Goal: Task Accomplishment & Management: Complete application form

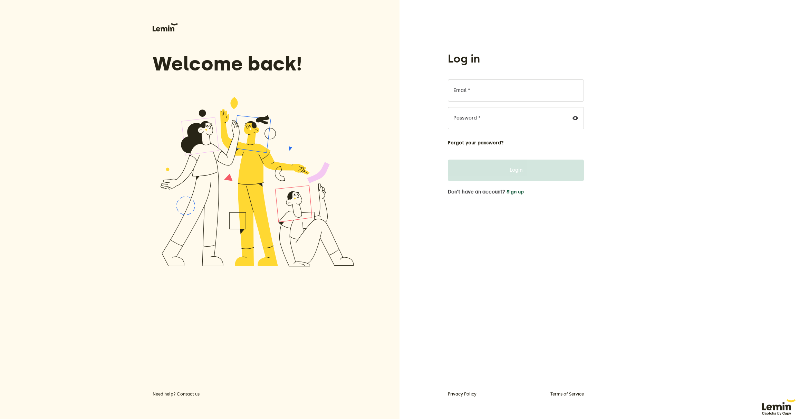
click at [513, 194] on button "Sign up" at bounding box center [515, 192] width 17 height 6
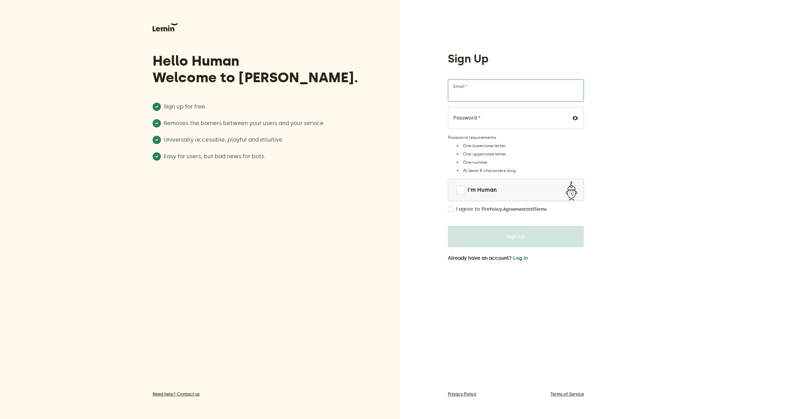
click at [477, 90] on input "Email *" at bounding box center [516, 90] width 136 height 22
drag, startPoint x: 534, startPoint y: 97, endPoint x: 419, endPoint y: 88, distance: 115.7
click at [419, 88] on div "Sign Up abby@abbylichtman.com Email * Password * Password requirements: One low…" at bounding box center [600, 209] width 400 height 419
type input "[EMAIL_ADDRESS][DOMAIN_NAME]"
click at [419, 116] on div "Sign Up abbylichtman@gmail.com Email * Password * Password requirements: One lo…" at bounding box center [600, 209] width 400 height 419
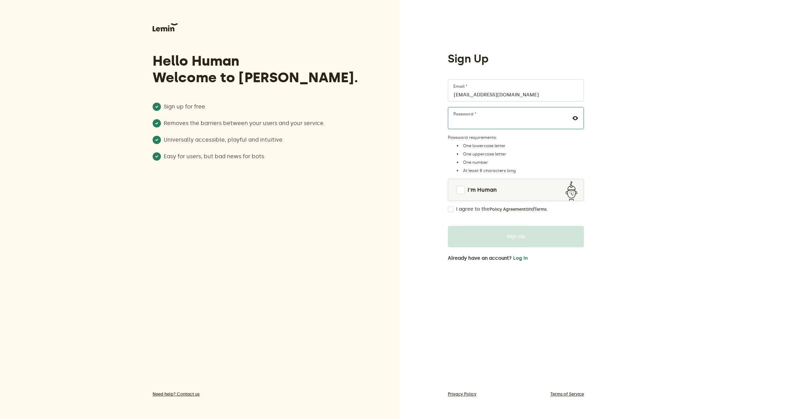
click at [430, 122] on div "Sign Up abbylichtman@gmail.com Email * Password * Password requirements: One lo…" at bounding box center [600, 209] width 400 height 419
click at [673, 140] on div "Sign Up abbylichtman@gmail.com Email * Password * Password requirements: One lo…" at bounding box center [600, 209] width 400 height 419
click at [576, 120] on icon at bounding box center [576, 118] width 6 height 6
drag, startPoint x: 462, startPoint y: 193, endPoint x: 463, endPoint y: 199, distance: 6.6
click at [462, 193] on span at bounding box center [461, 190] width 8 height 8
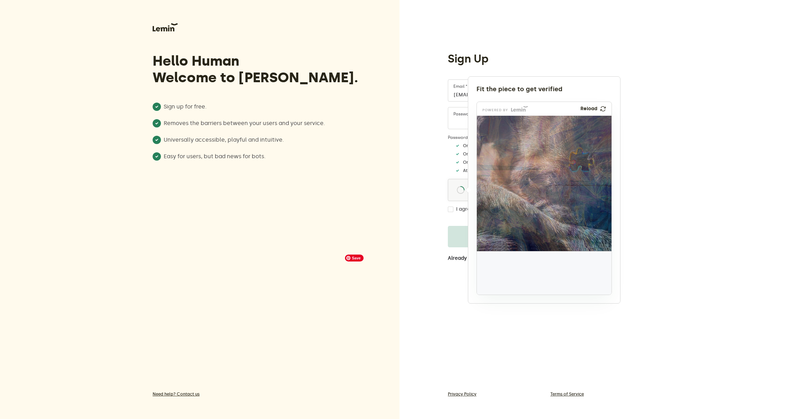
drag, startPoint x: 499, startPoint y: 276, endPoint x: 581, endPoint y: 161, distance: 141.8
click at [581, 161] on img at bounding box center [537, 205] width 224 height 135
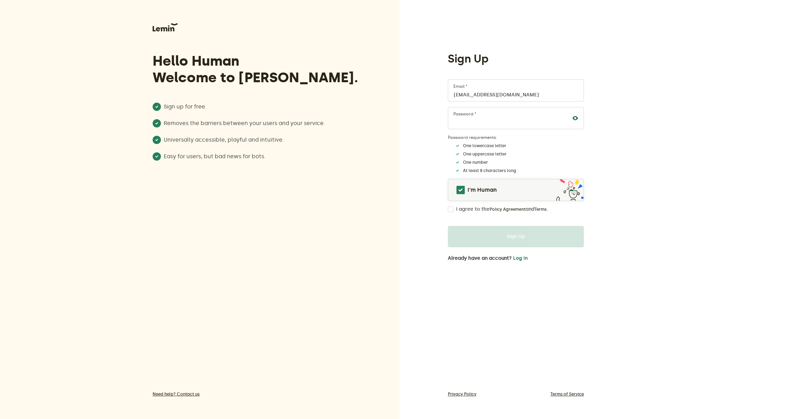
click at [450, 207] on input "I agree to the Policy Agreement and Terms ." at bounding box center [451, 210] width 6 height 6
checkbox input "true"
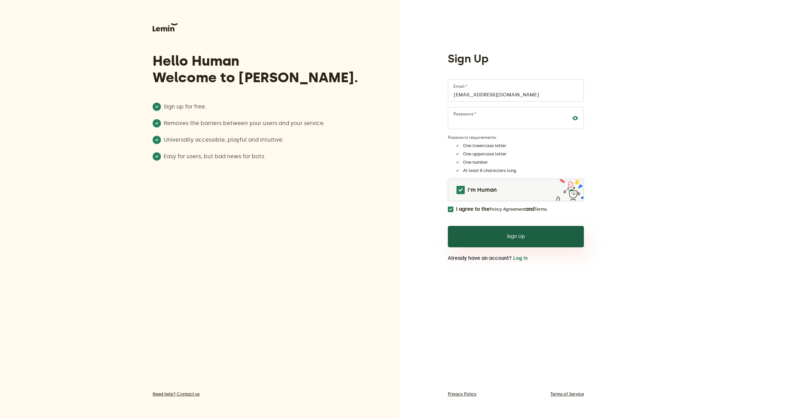
click at [469, 239] on button "Sign Up" at bounding box center [516, 236] width 136 height 21
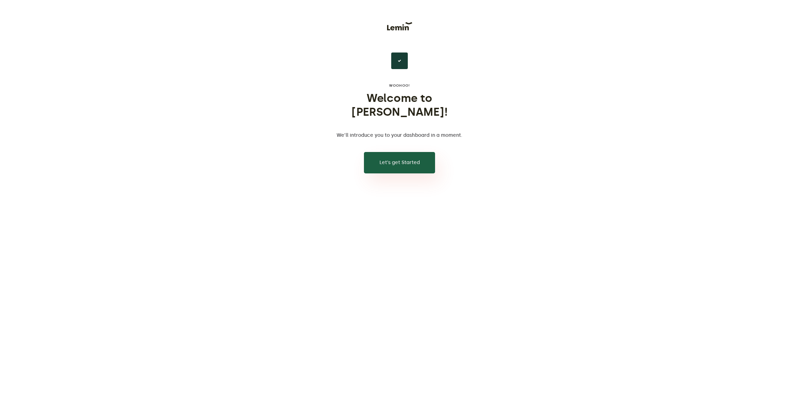
click at [417, 156] on button "Let’s get Started" at bounding box center [399, 162] width 71 height 21
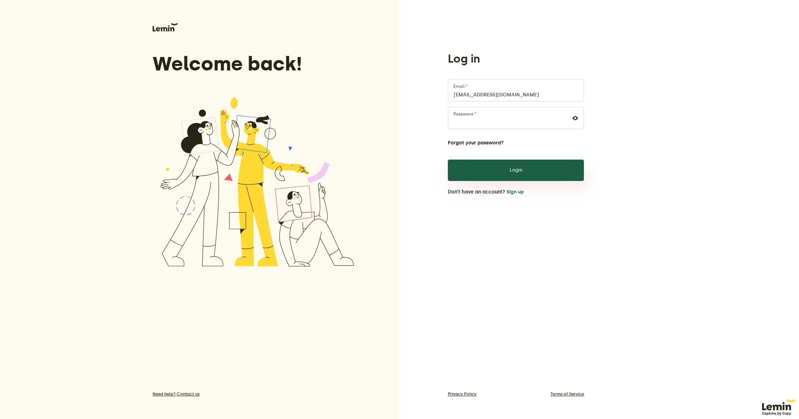
click at [475, 172] on button "Login" at bounding box center [516, 170] width 136 height 21
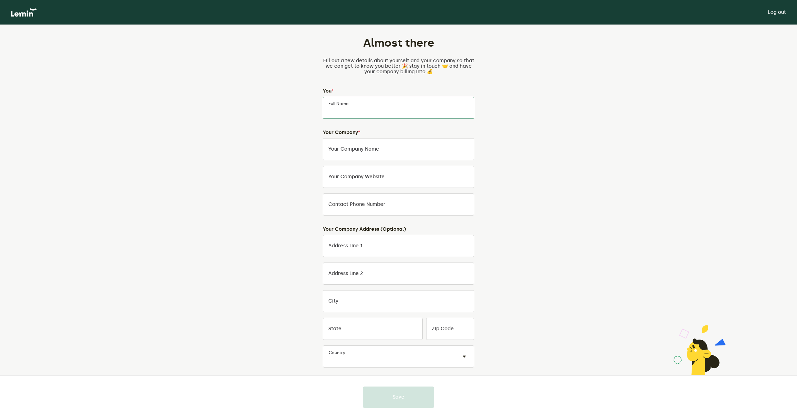
click at [355, 110] on input "Full Name" at bounding box center [398, 108] width 151 height 22
type input "[PERSON_NAME]"
type input "[PERSON_NAME] Design LLC"
type input "6099224969"
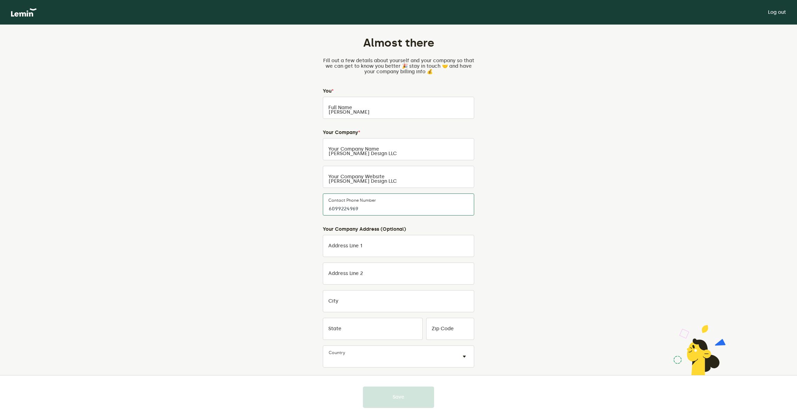
type input "11619 Kayhoe Court"
type input "truckee"
type input "ca"
type input "96161"
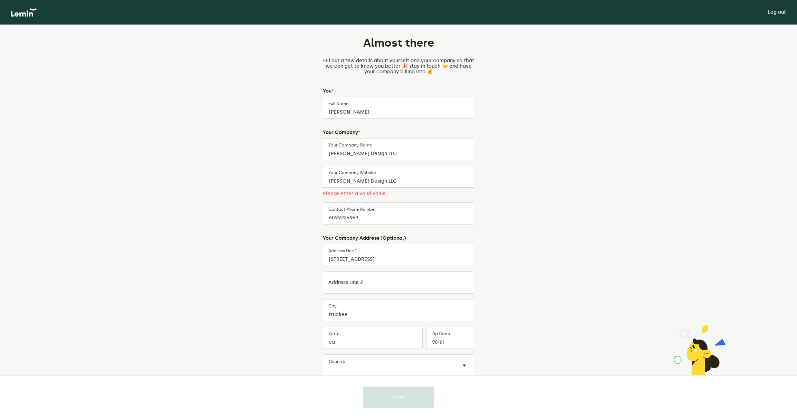
drag, startPoint x: 396, startPoint y: 183, endPoint x: 269, endPoint y: 163, distance: 128.6
click at [269, 163] on div "Almost there Fill out a few details about yourself and your company so that we …" at bounding box center [398, 236] width 323 height 423
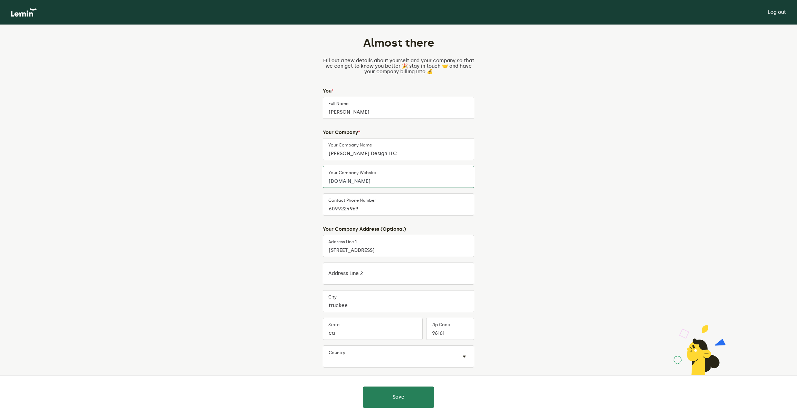
type input "[DOMAIN_NAME]"
click at [392, 255] on input "11619 Kayhoe Court" at bounding box center [398, 246] width 151 height 22
drag, startPoint x: 390, startPoint y: 249, endPoint x: 314, endPoint y: 242, distance: 76.4
click at [314, 242] on div "Almost there Fill out a few details about yourself and your company so that we …" at bounding box center [398, 232] width 323 height 414
drag, startPoint x: 379, startPoint y: 210, endPoint x: 309, endPoint y: 177, distance: 78.2
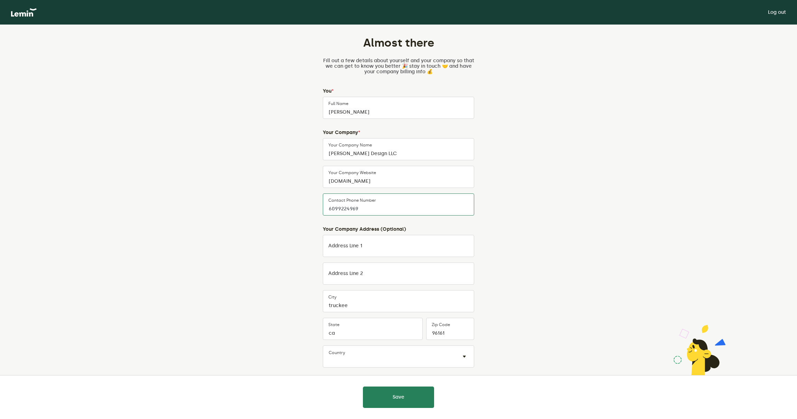
click at [309, 177] on div "Almost there Fill out a few details about yourself and your company so that we …" at bounding box center [398, 232] width 323 height 414
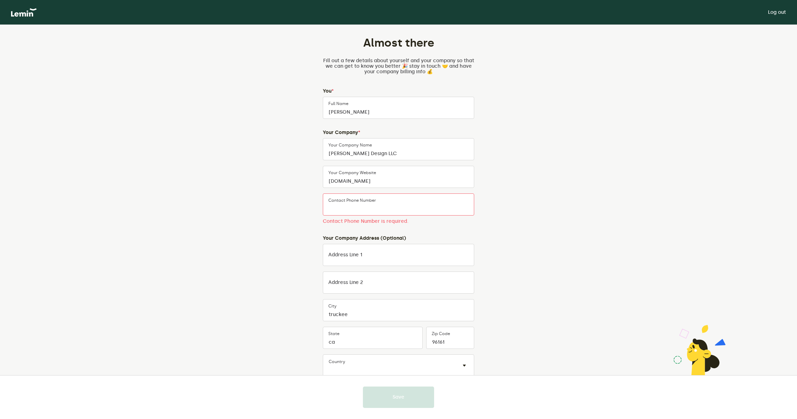
type input "6099224969"
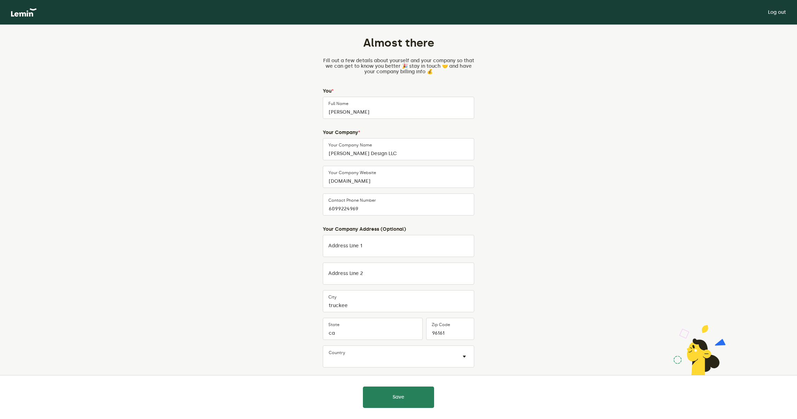
click at [495, 332] on div "Almost there Fill out a few details about yourself and your company so that we …" at bounding box center [398, 232] width 323 height 414
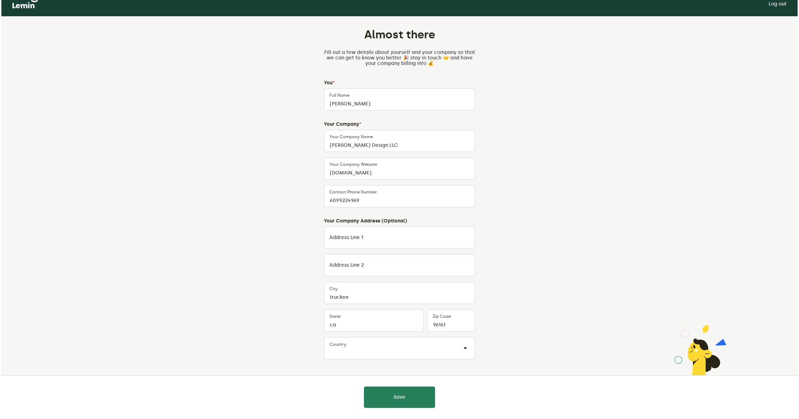
scroll to position [20, 0]
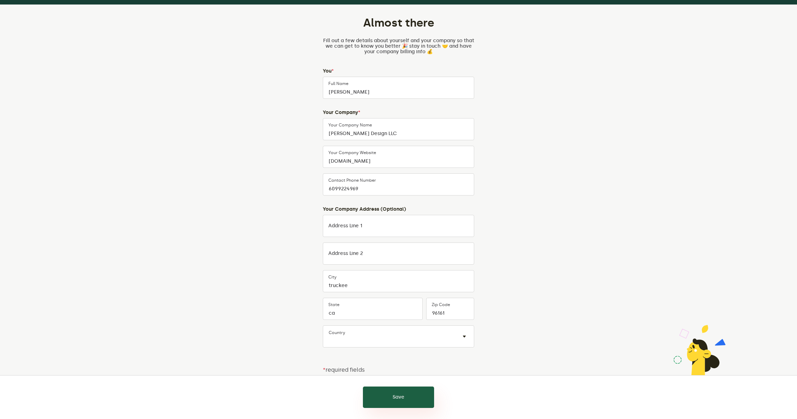
click at [377, 399] on button "Save" at bounding box center [398, 397] width 71 height 21
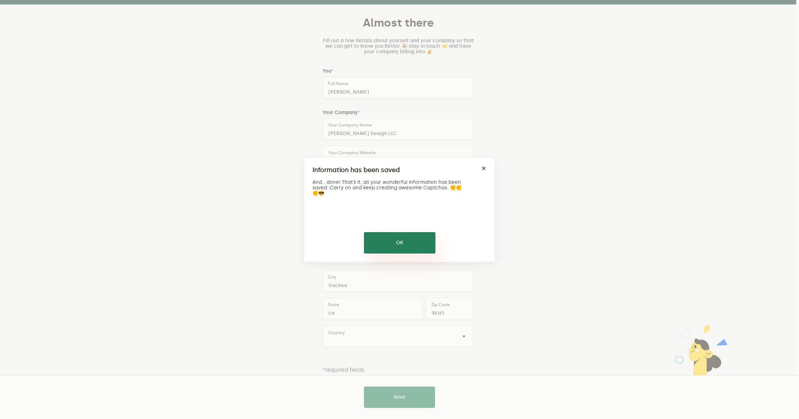
click at [392, 245] on button "OK" at bounding box center [400, 242] width 72 height 21
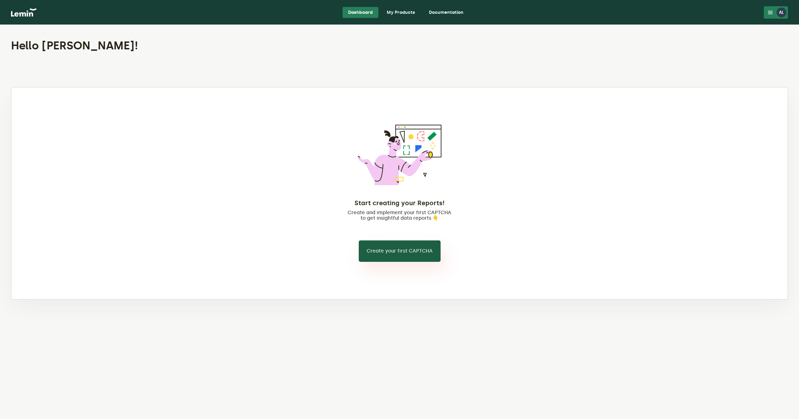
click at [395, 254] on button "Create your first CAPTCHA" at bounding box center [400, 250] width 82 height 21
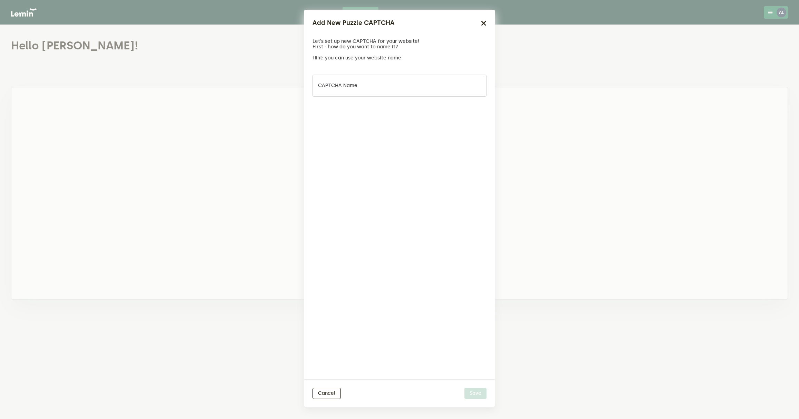
click at [356, 86] on label "CAPTCHA name" at bounding box center [337, 86] width 39 height 6
click at [356, 86] on input "CAPTCHA name" at bounding box center [400, 86] width 174 height 22
type input "Captcha 1"
click at [485, 393] on button "Save" at bounding box center [476, 393] width 22 height 11
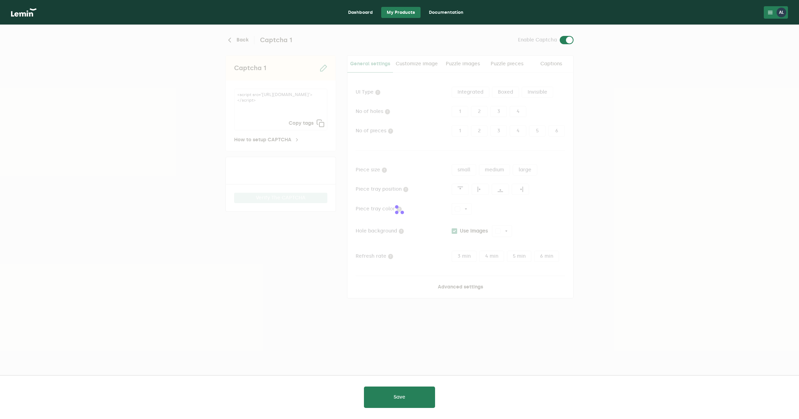
type input "white"
checkbox input "true"
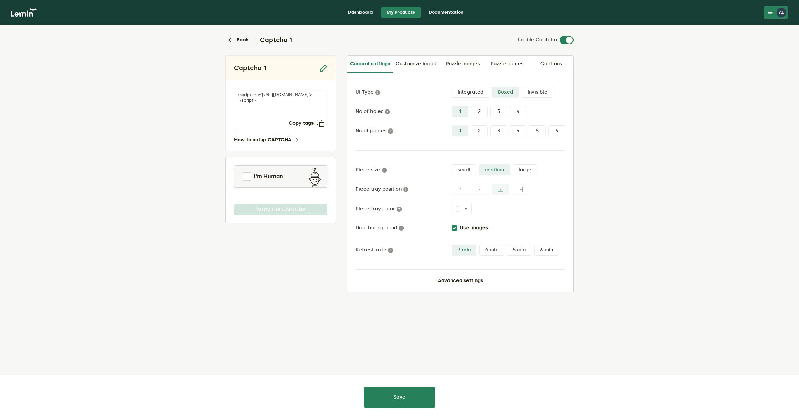
click at [457, 110] on label "1" at bounding box center [460, 111] width 17 height 11
click at [452, 106] on input "1" at bounding box center [452, 106] width 0 height 0
click at [250, 177] on span at bounding box center [247, 176] width 8 height 8
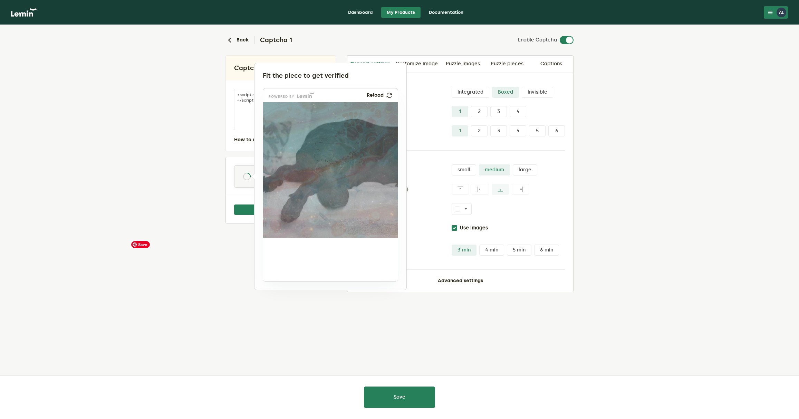
drag, startPoint x: 288, startPoint y: 258, endPoint x: 327, endPoint y: 147, distance: 117.7
click at [327, 147] on img at bounding box center [279, 195] width 224 height 135
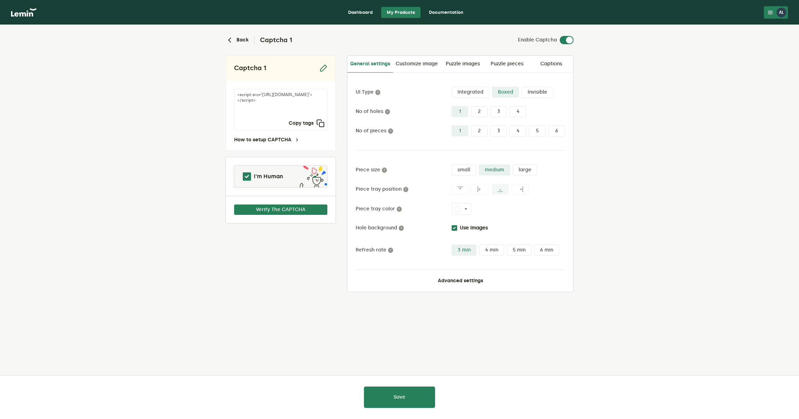
click at [400, 394] on div at bounding box center [399, 209] width 799 height 419
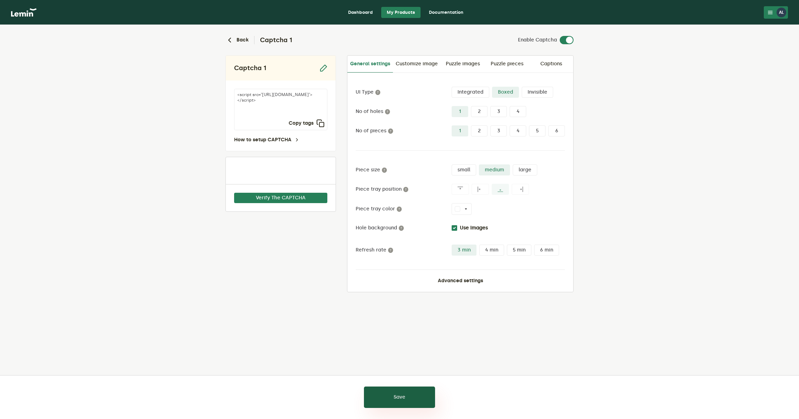
click at [416, 397] on button "Save" at bounding box center [399, 397] width 71 height 21
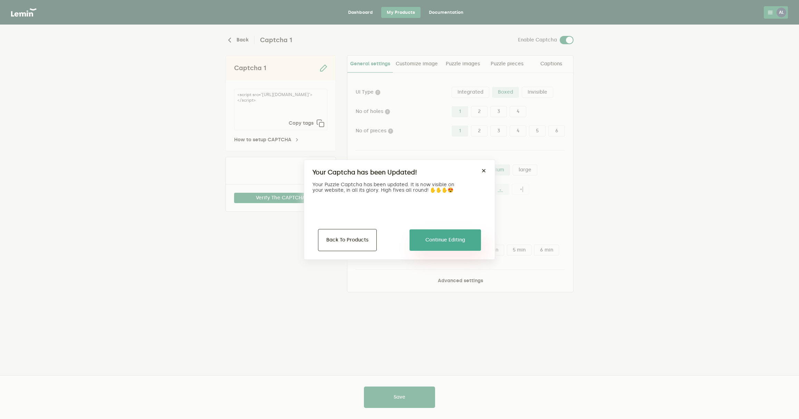
click at [423, 240] on button "Continue Editing" at bounding box center [446, 239] width 72 height 21
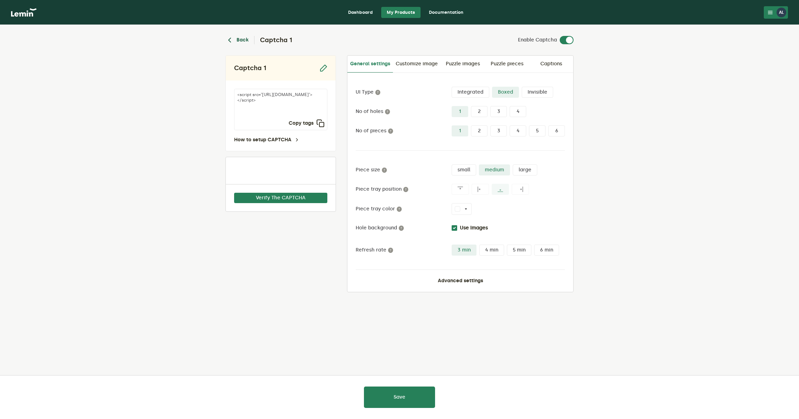
click at [239, 44] on button "Back" at bounding box center [237, 40] width 23 height 8
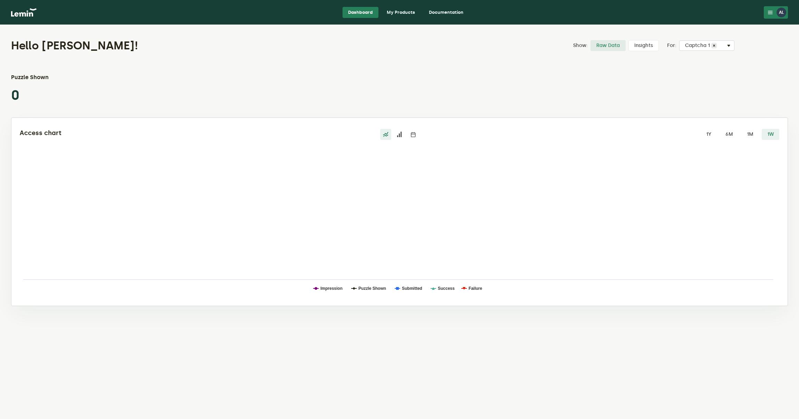
click at [396, 11] on link "My Products" at bounding box center [400, 12] width 39 height 11
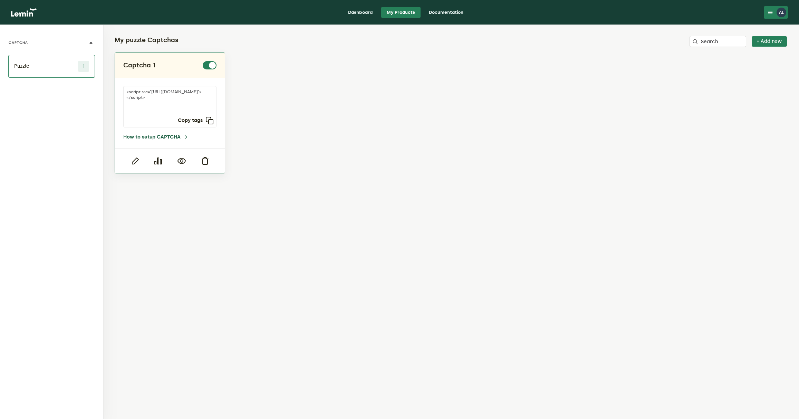
click at [145, 136] on link "How to setup CAPTCHA" at bounding box center [156, 137] width 66 height 6
click at [212, 121] on icon "button" at bounding box center [210, 120] width 8 height 8
click at [212, 120] on icon "button" at bounding box center [210, 120] width 8 height 8
click at [197, 121] on button "Copy tags" at bounding box center [196, 120] width 36 height 8
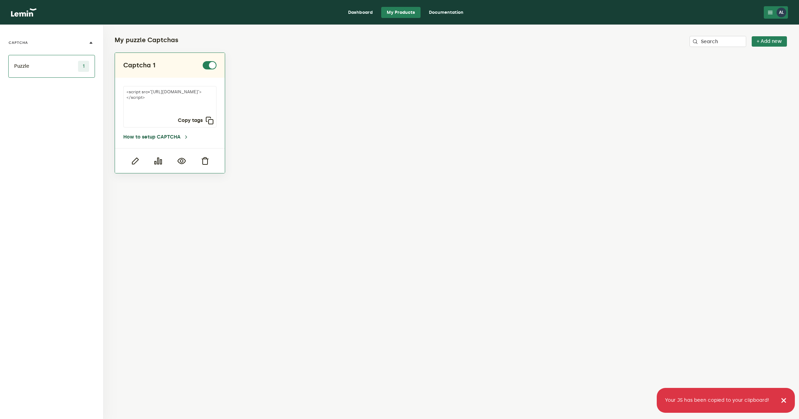
click at [150, 138] on link "How to setup CAPTCHA" at bounding box center [156, 137] width 66 height 6
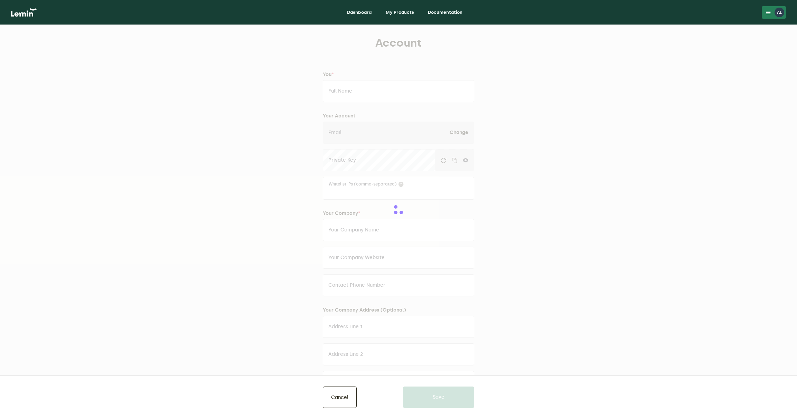
type input "[PERSON_NAME]"
type input "[EMAIL_ADDRESS][DOMAIN_NAME]"
type input "[PERSON_NAME] Design LLC"
type input "[DOMAIN_NAME]"
type input "6099224969"
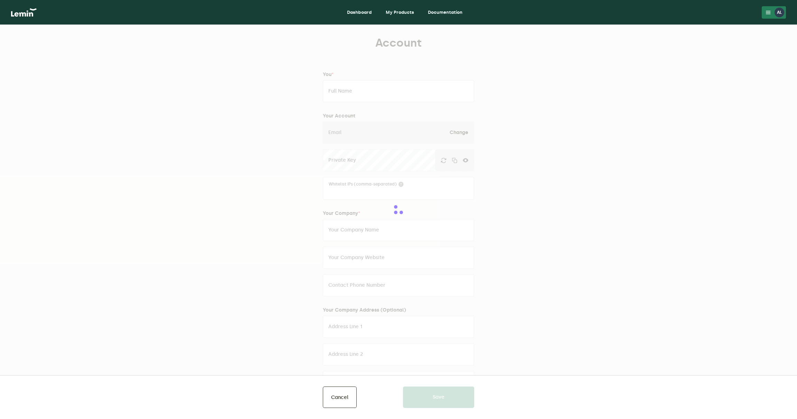
type input "truckee"
type input "ca"
type input "96161"
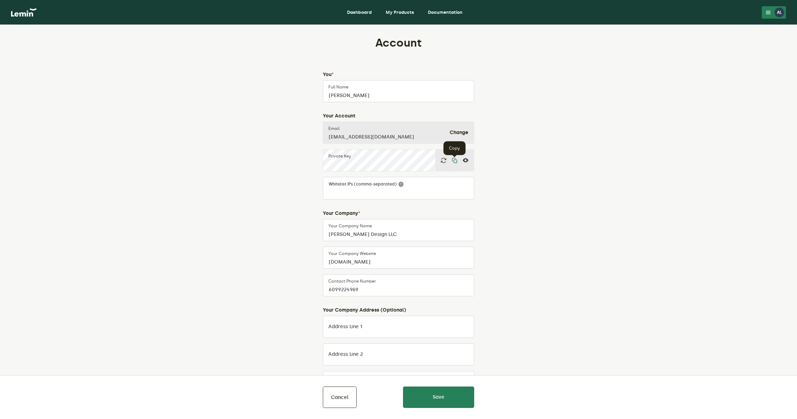
click at [455, 161] on icon "button" at bounding box center [455, 161] width 6 height 6
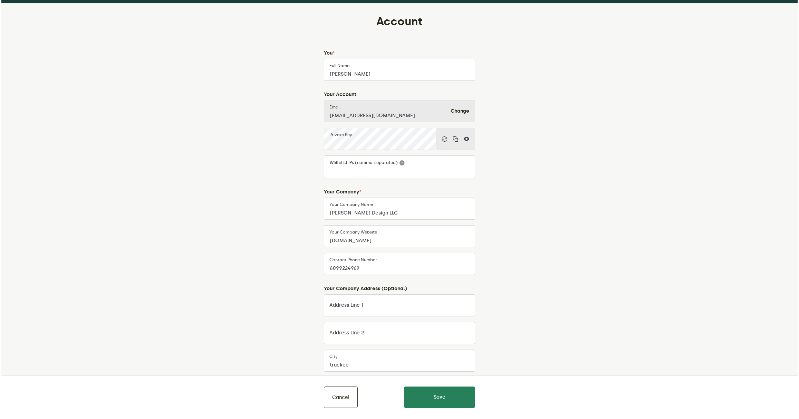
scroll to position [141, 0]
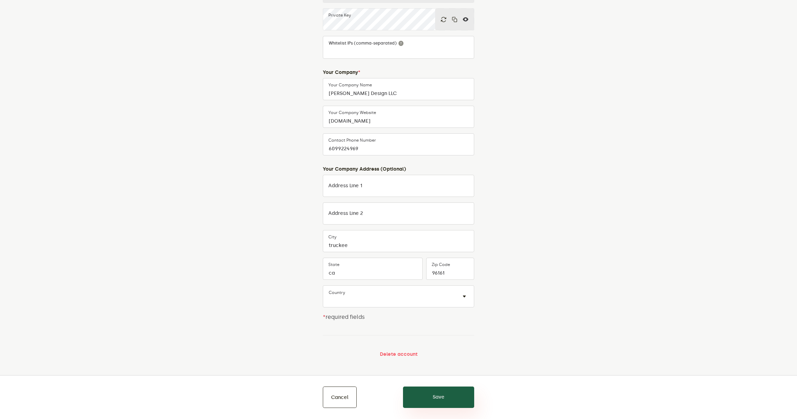
click at [438, 392] on button "Save" at bounding box center [438, 397] width 71 height 21
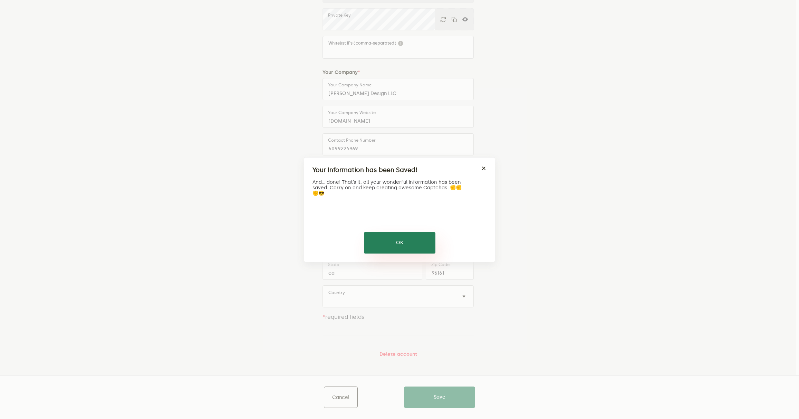
click at [401, 241] on button "OK" at bounding box center [400, 242] width 72 height 21
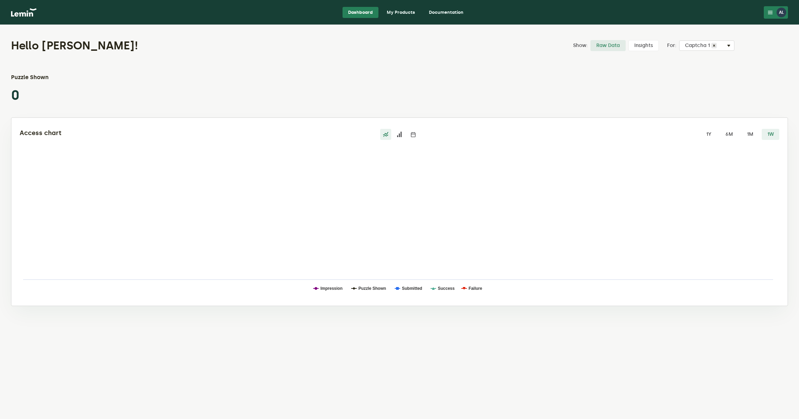
click at [454, 9] on link "Documentation" at bounding box center [447, 12] width 46 height 11
